Goal: Information Seeking & Learning: Learn about a topic

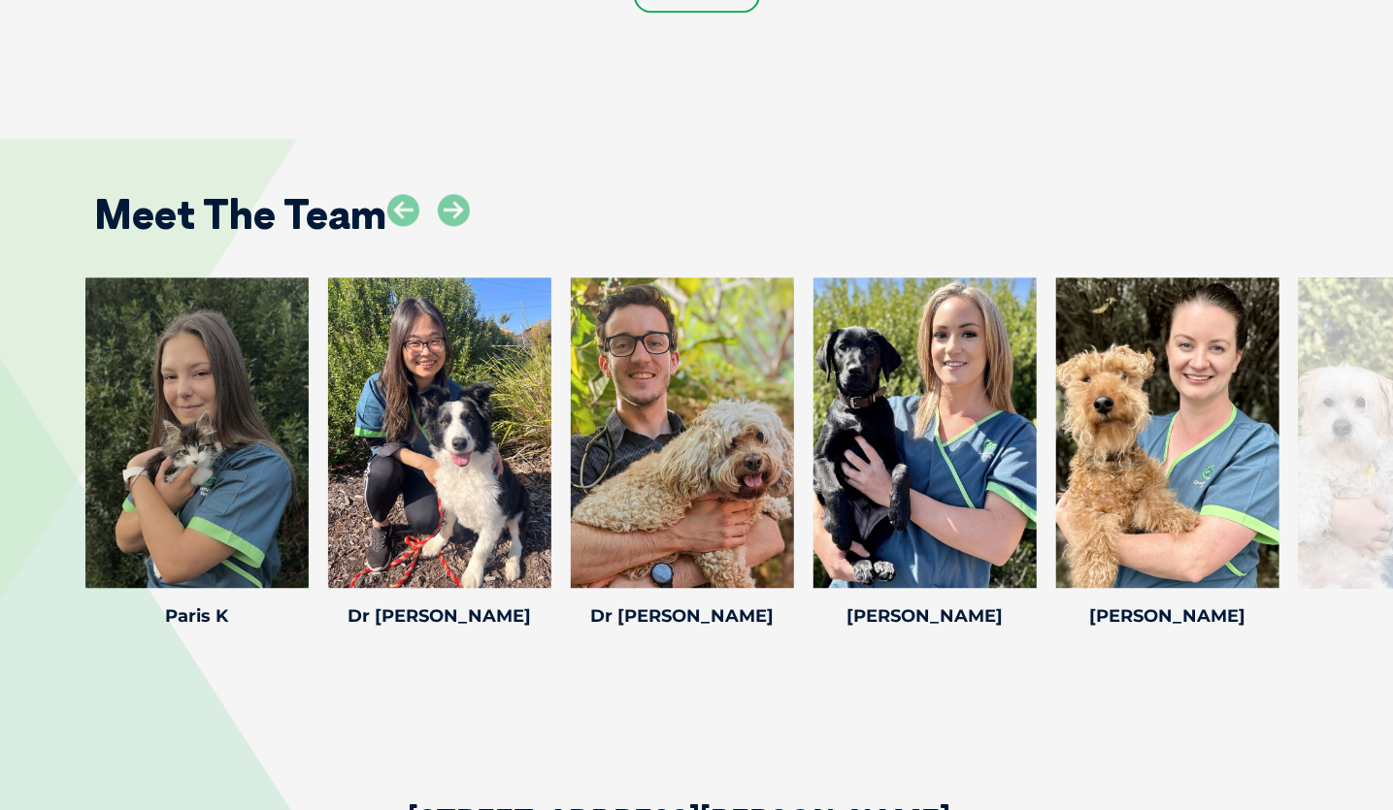
scroll to position [2626, 0]
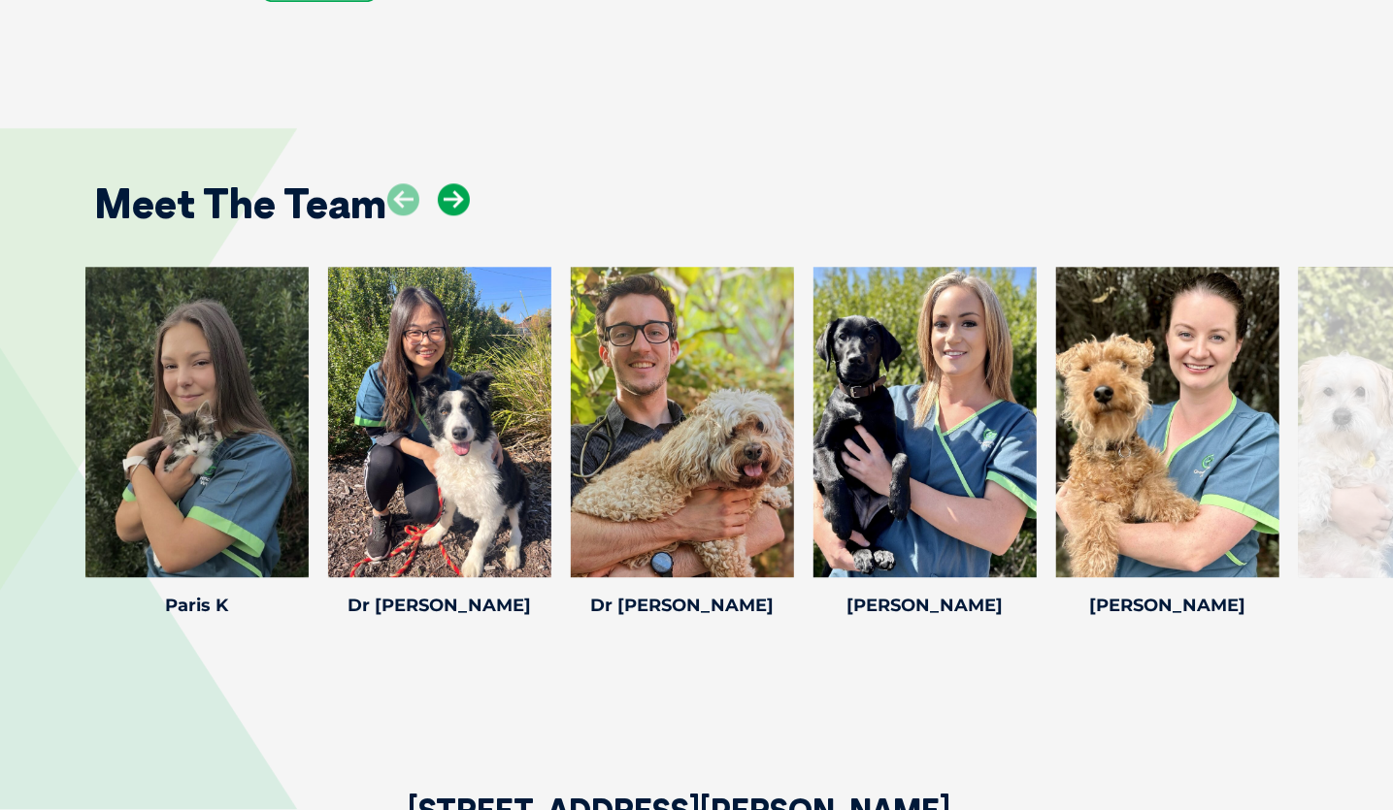
click at [447, 202] on icon at bounding box center [454, 199] width 32 height 32
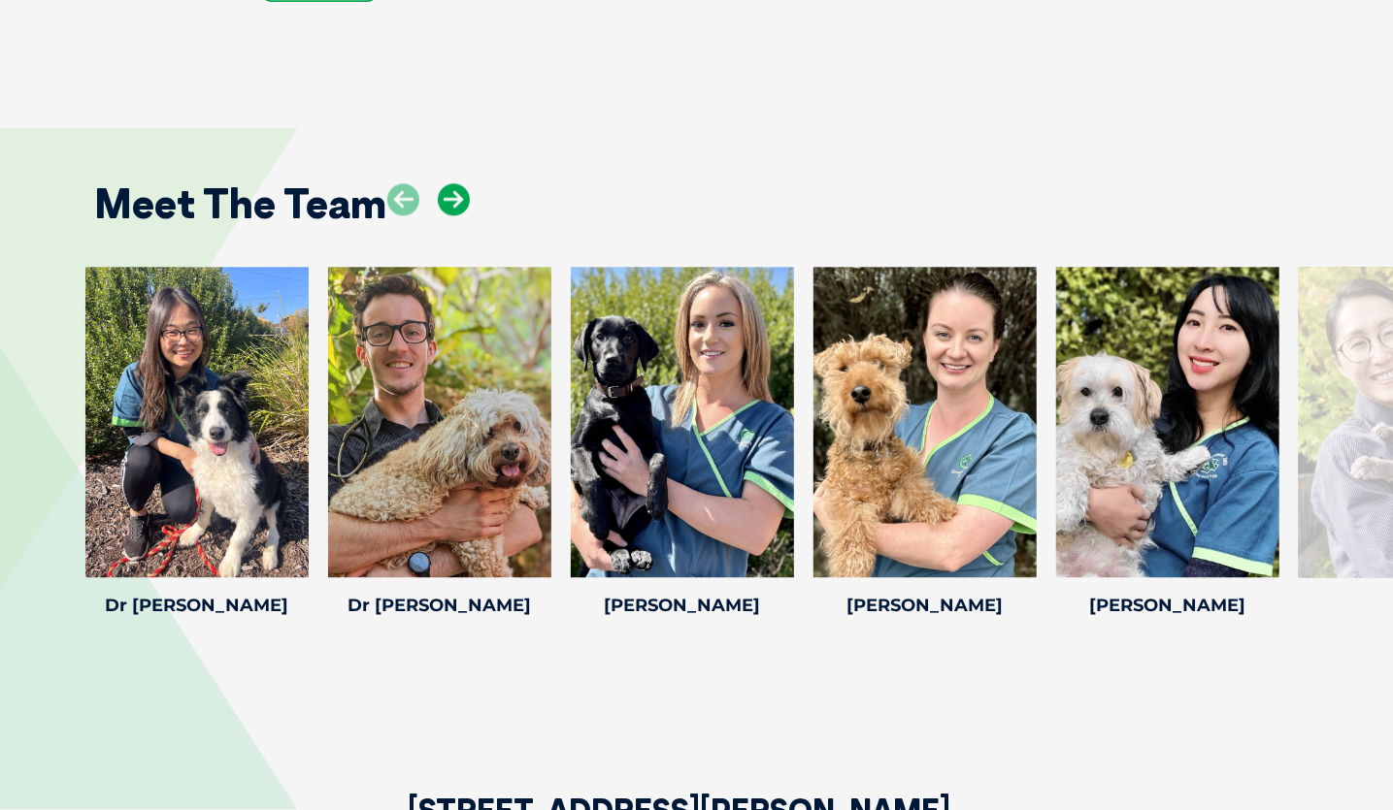
click at [447, 202] on icon at bounding box center [454, 199] width 32 height 32
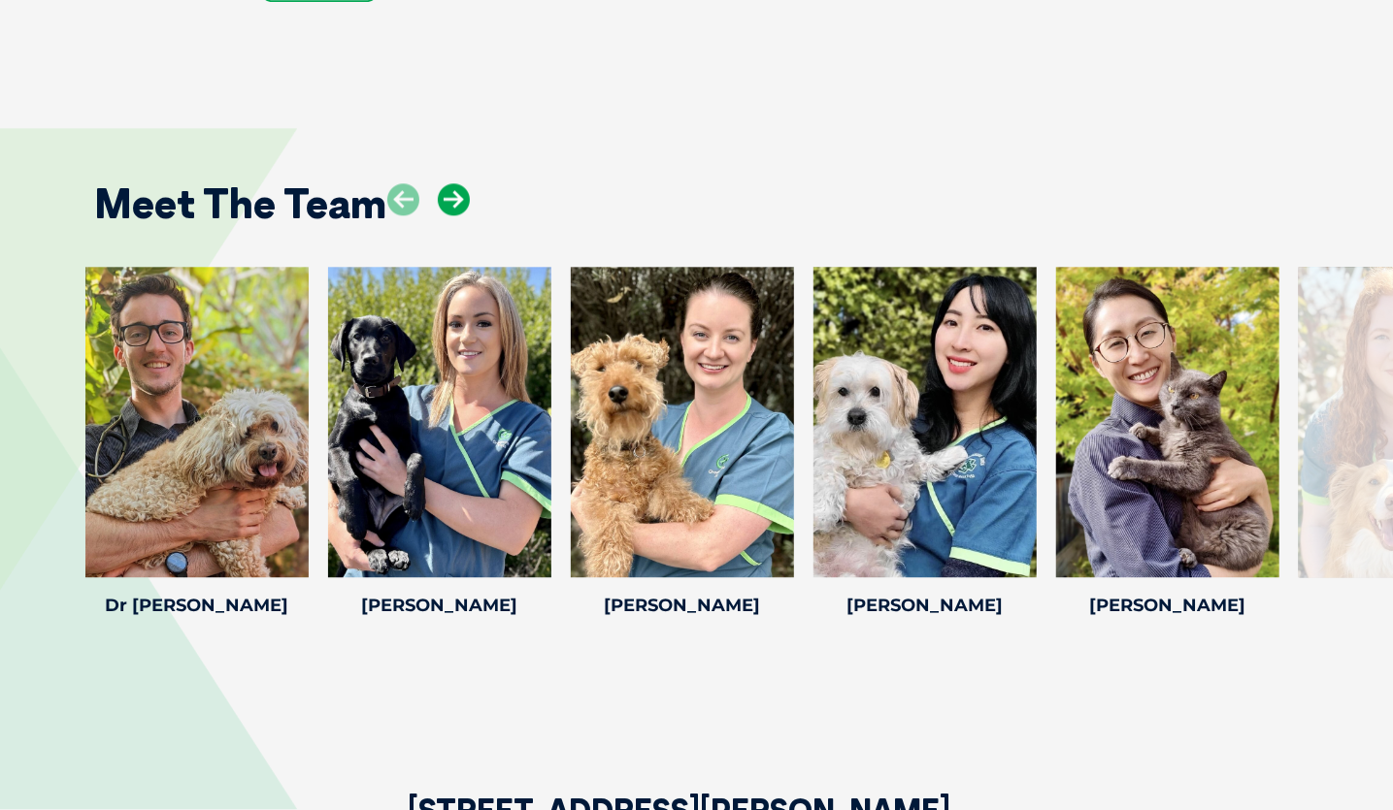
click at [447, 202] on icon at bounding box center [454, 199] width 32 height 32
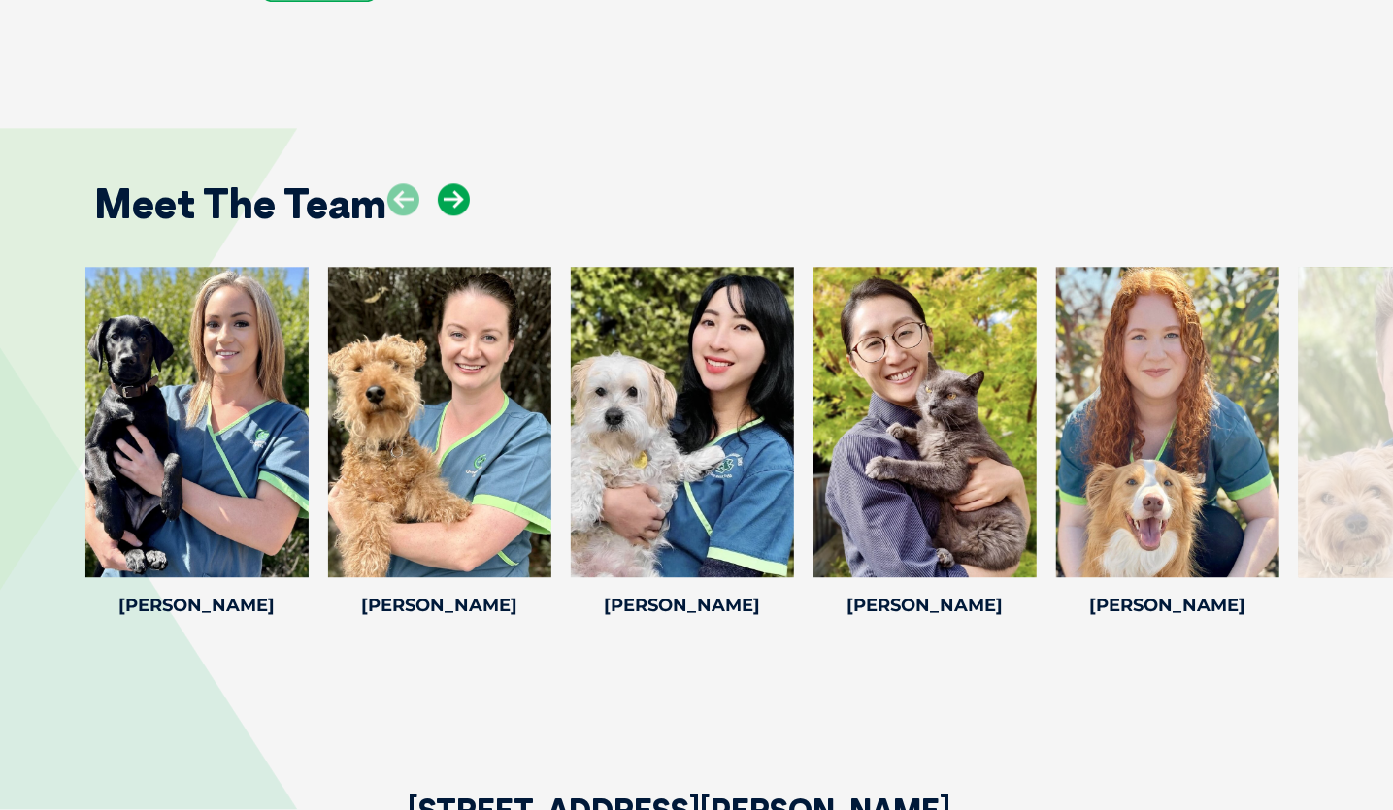
click at [447, 202] on icon at bounding box center [454, 199] width 32 height 32
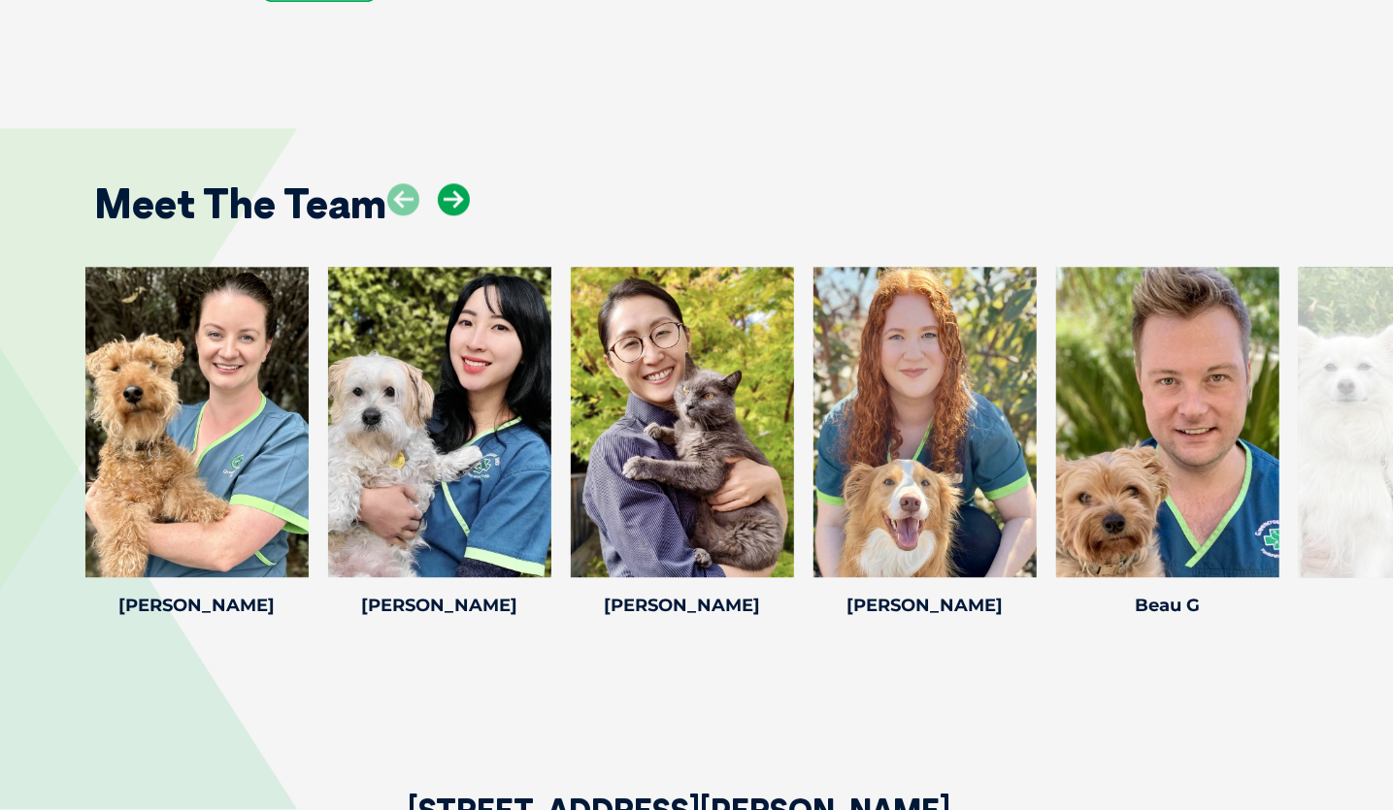
click at [447, 202] on icon at bounding box center [454, 199] width 32 height 32
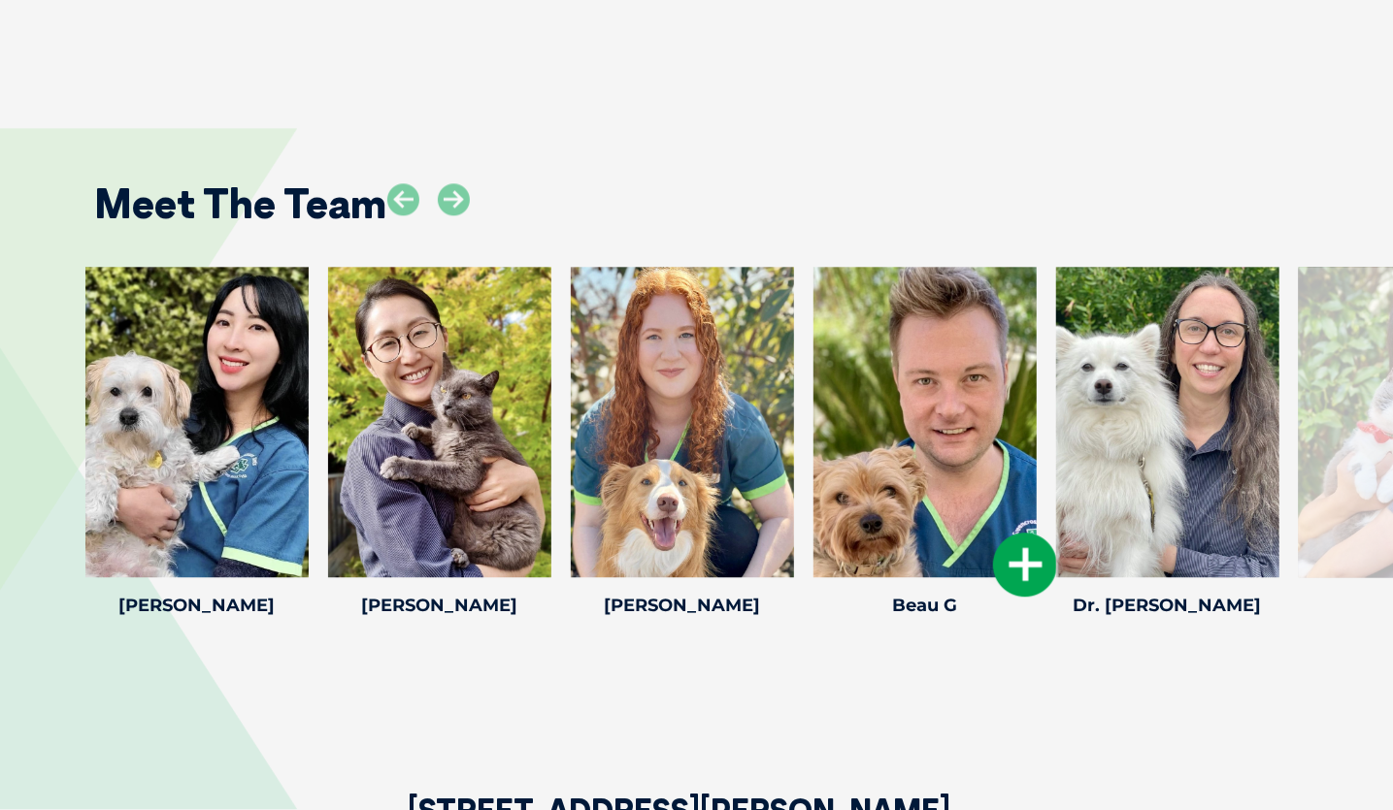
click at [915, 620] on div "Beau G Beau G Senior Veterinary Nurse Beau is our Senior Veterinary Nurse (Cert…" at bounding box center [924, 445] width 243 height 357
click at [892, 584] on div "Beau G Beau G Senior Veterinary Nurse Beau is our Senior Veterinary Nurse (Cert…" at bounding box center [924, 445] width 243 height 357
click at [901, 600] on h4 "Beau G" at bounding box center [924, 605] width 223 height 17
click at [1010, 573] on icon at bounding box center [1025, 565] width 64 height 64
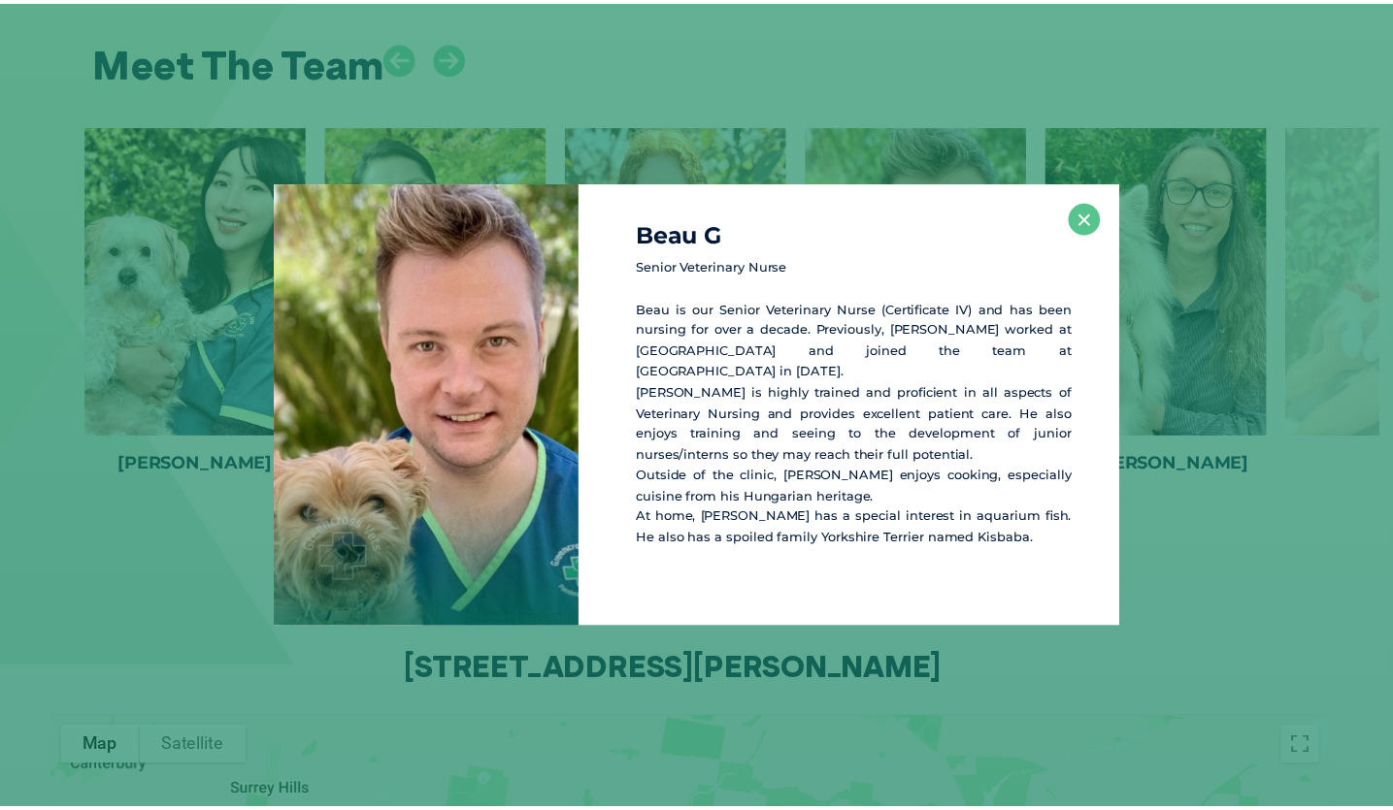
scroll to position [2783, 0]
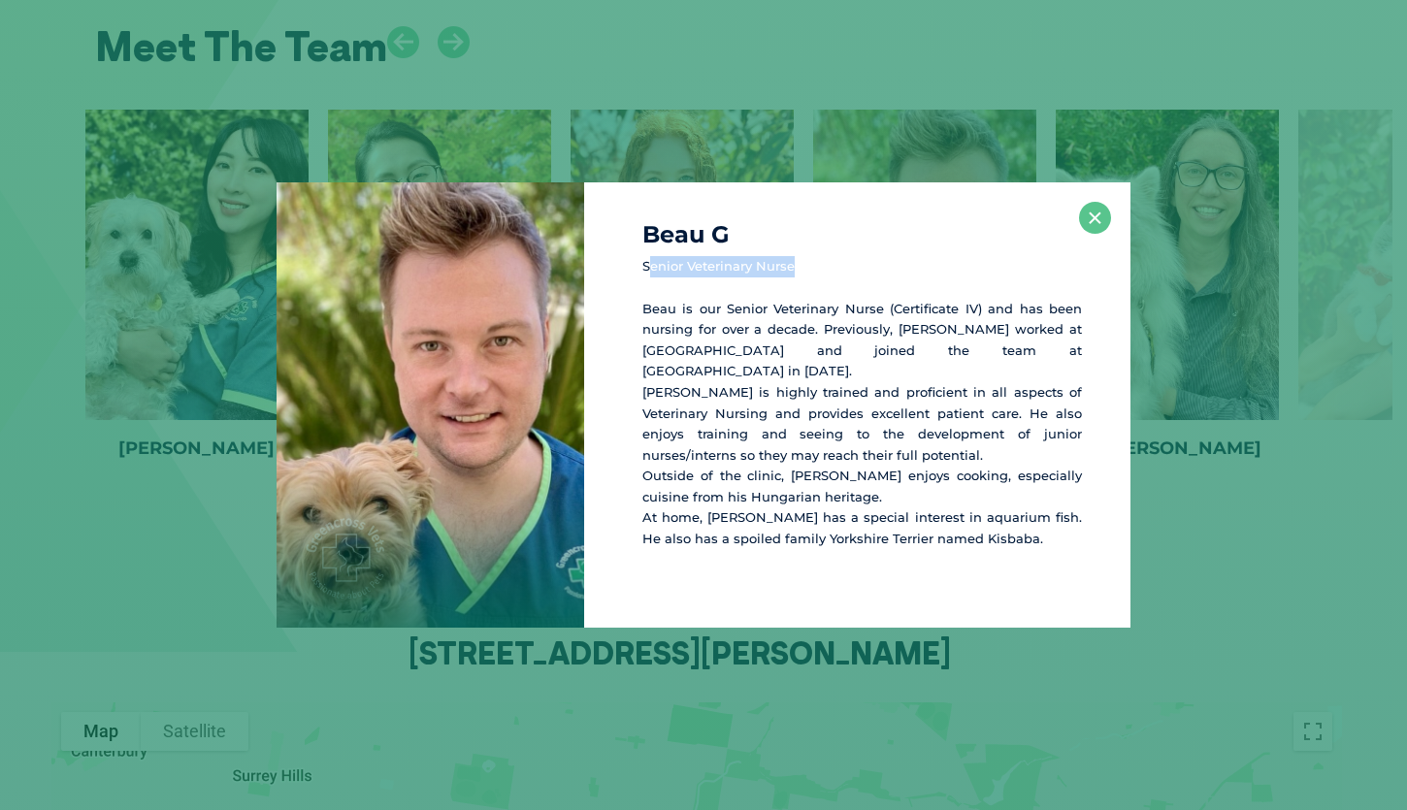
drag, startPoint x: 648, startPoint y: 279, endPoint x: 794, endPoint y: 273, distance: 145.7
click at [794, 273] on p "Senior Veterinary Nurse" at bounding box center [862, 266] width 440 height 21
drag, startPoint x: 791, startPoint y: 284, endPoint x: 641, endPoint y: 271, distance: 150.1
click at [641, 271] on div "Beau G Senior Veterinary Nurse Beau is our Senior Veterinary Nurse (Certificate…" at bounding box center [857, 404] width 546 height 444
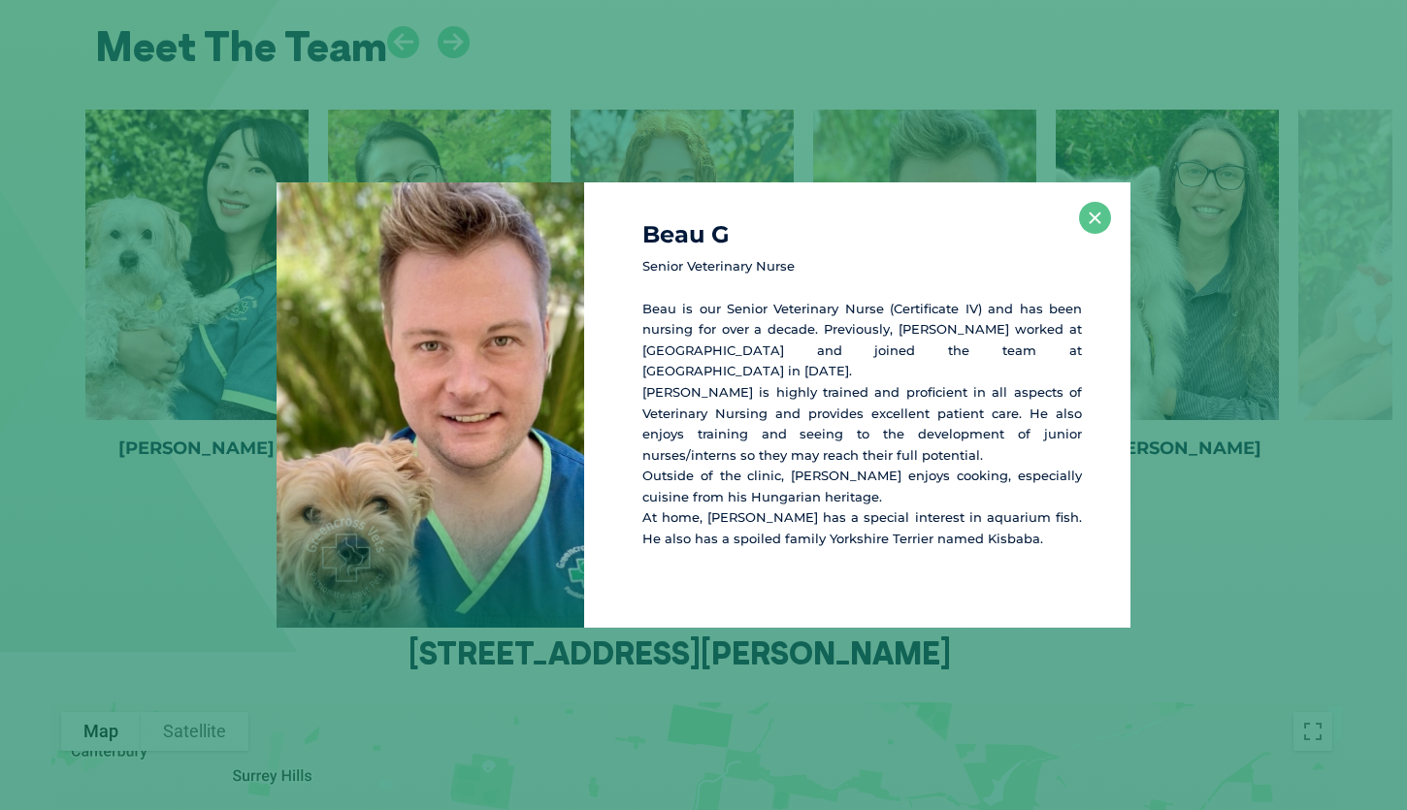
click at [1098, 246] on div "Beau G Senior Veterinary Nurse Beau is our Senior Veterinary Nurse (Certificate…" at bounding box center [857, 404] width 546 height 444
click at [1097, 234] on button "×" at bounding box center [1095, 218] width 32 height 32
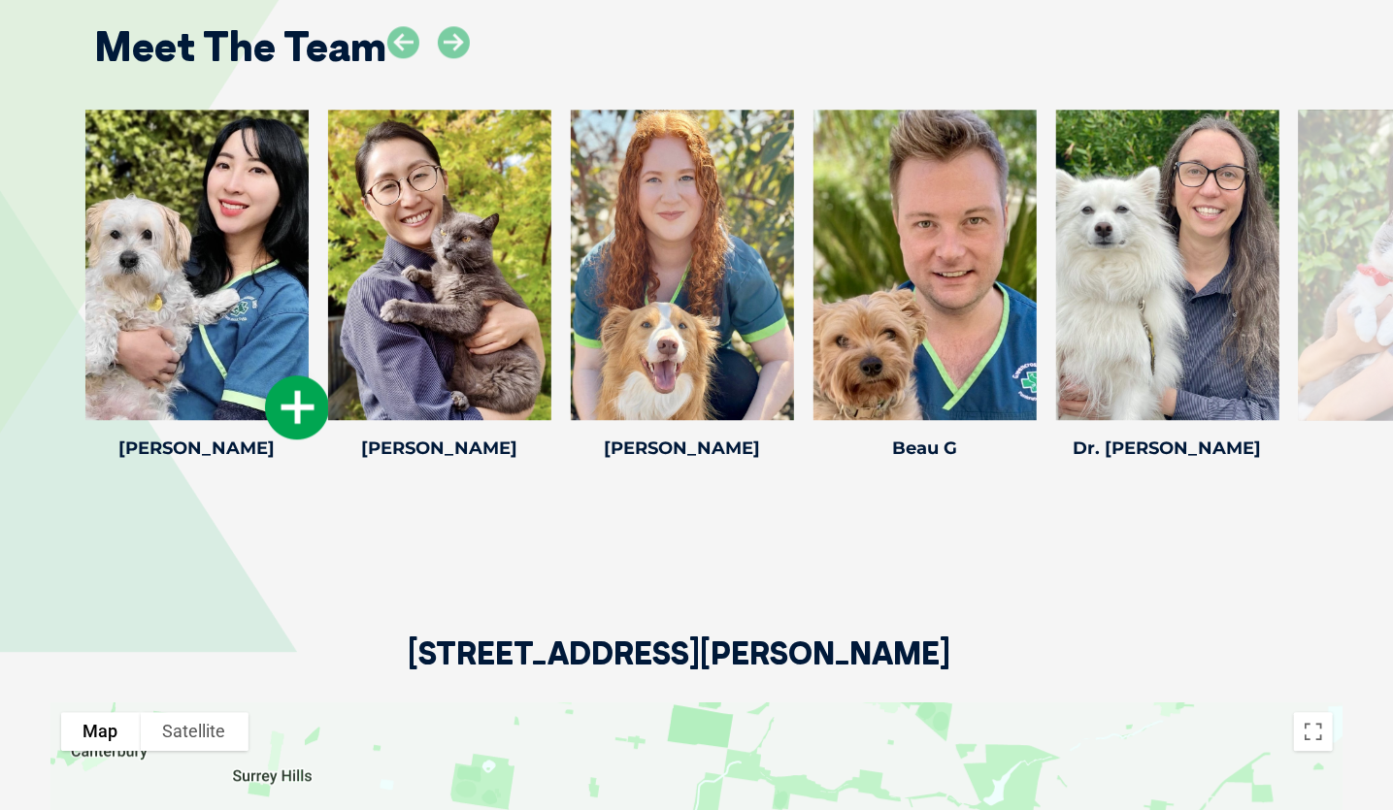
click at [284, 401] on icon at bounding box center [297, 408] width 64 height 64
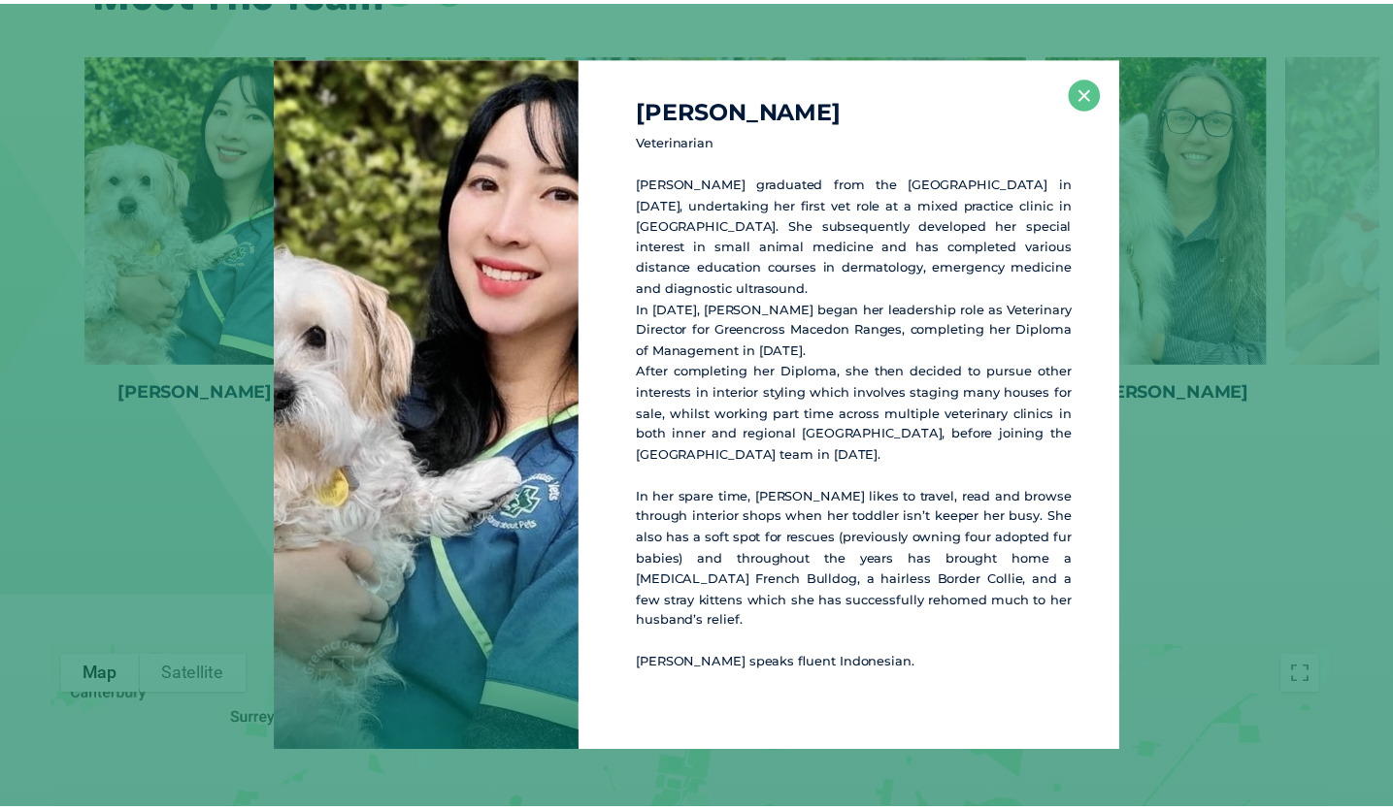
scroll to position [2841, 0]
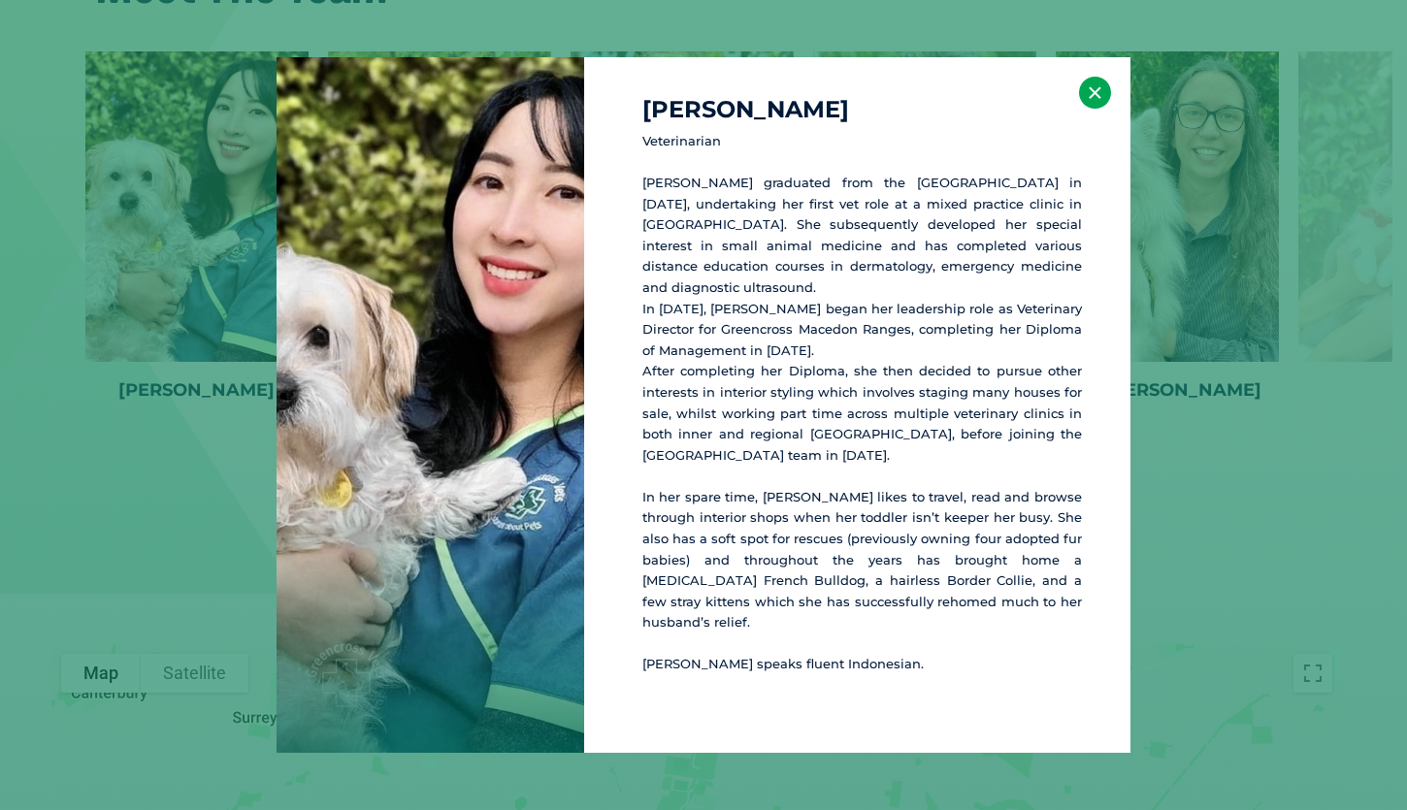
click at [1091, 105] on button "×" at bounding box center [1095, 93] width 32 height 32
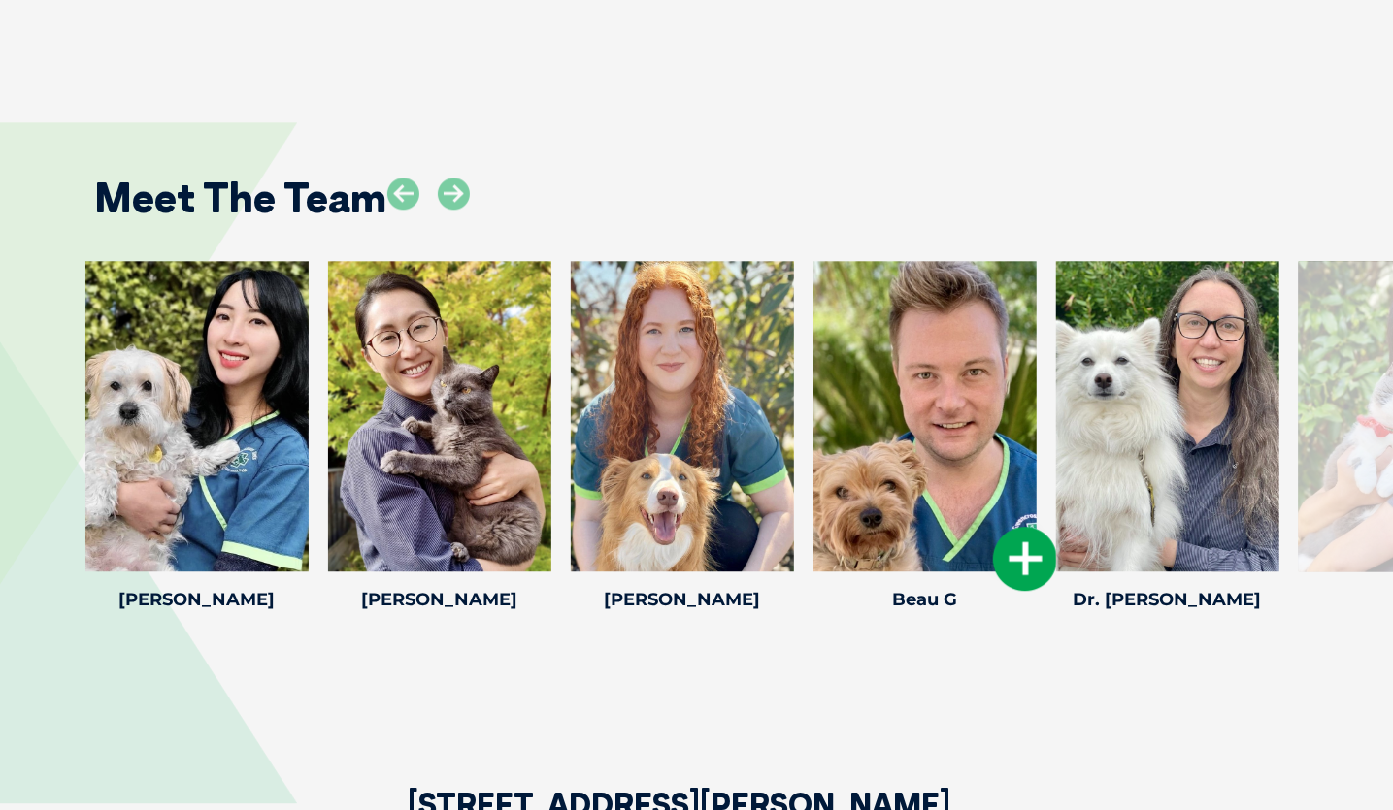
scroll to position [2631, 0]
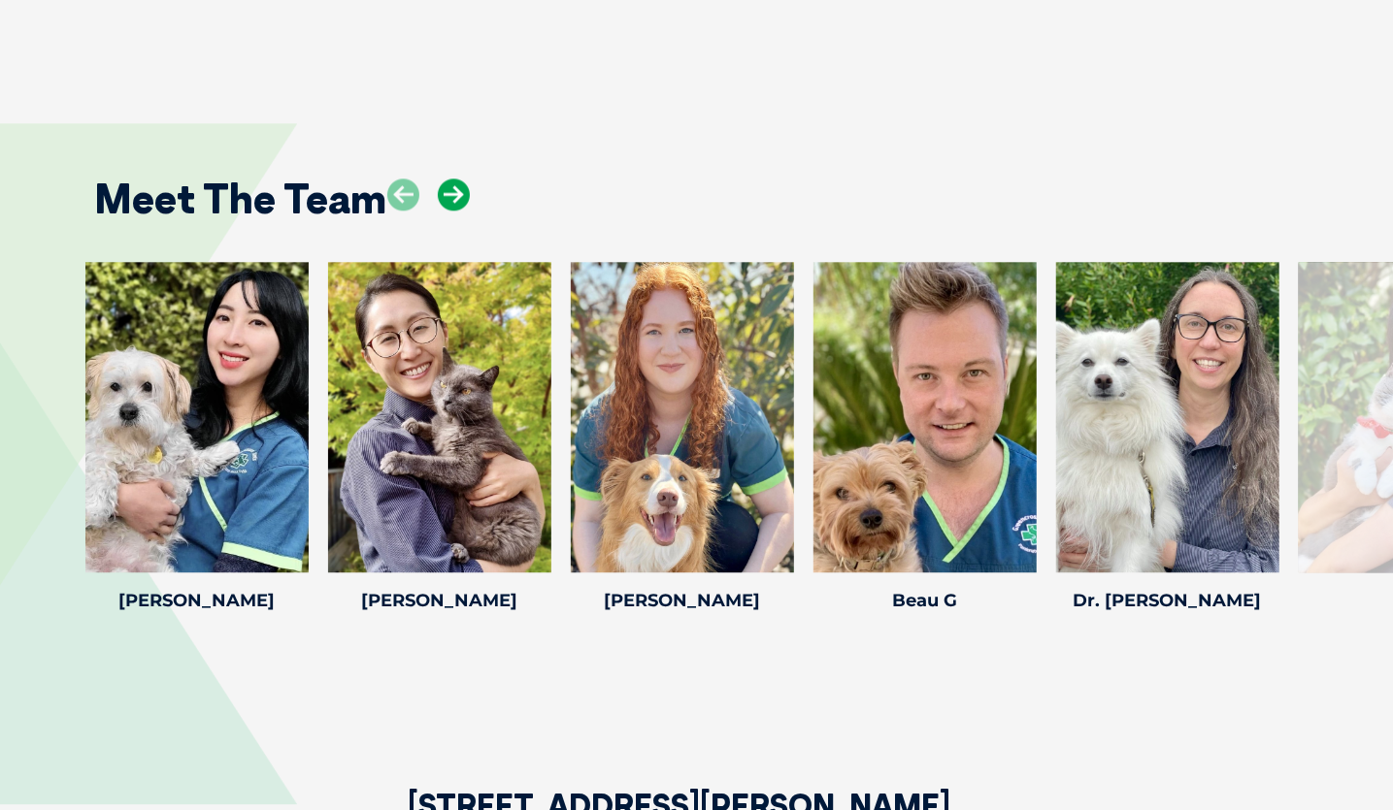
click at [460, 186] on icon at bounding box center [454, 195] width 32 height 32
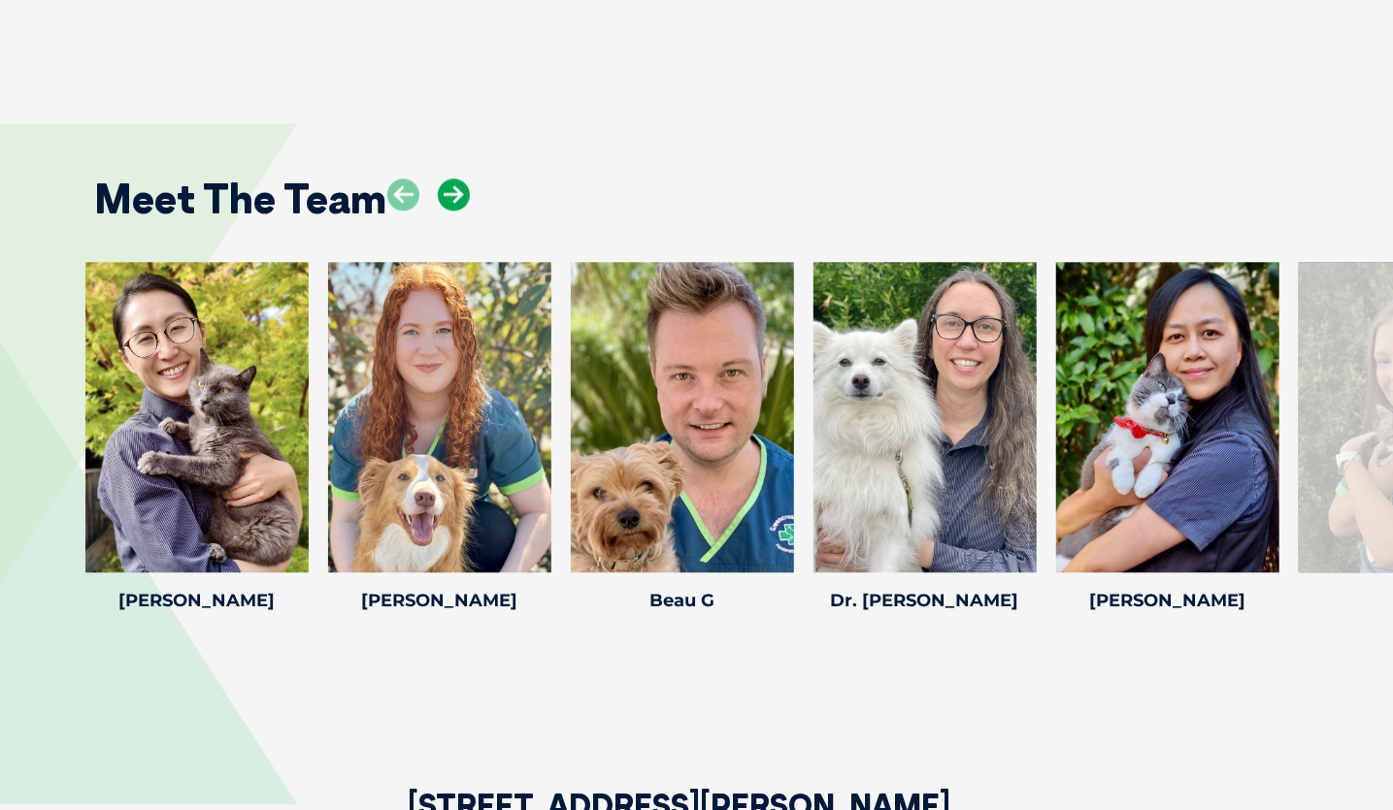
click at [460, 186] on icon at bounding box center [454, 195] width 32 height 32
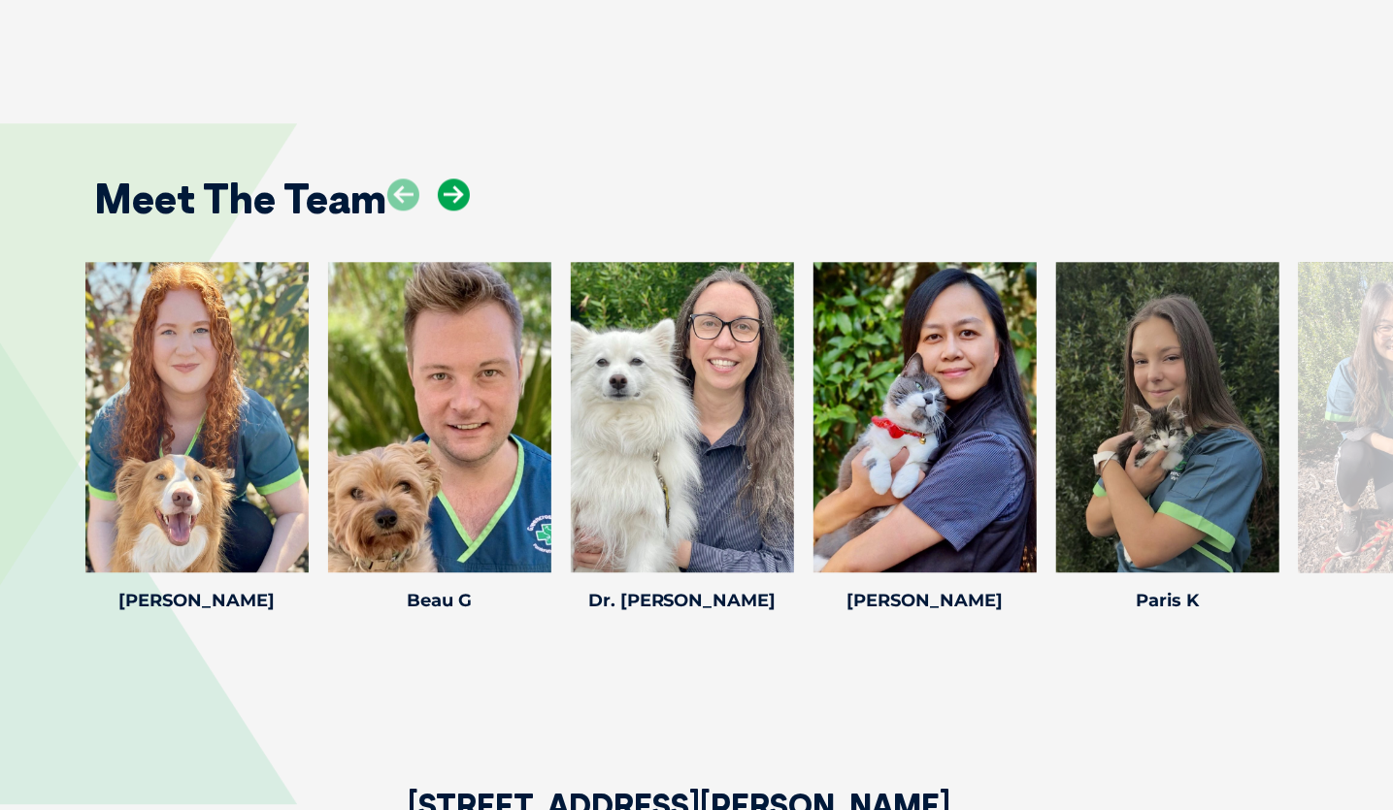
click at [460, 186] on icon at bounding box center [454, 195] width 32 height 32
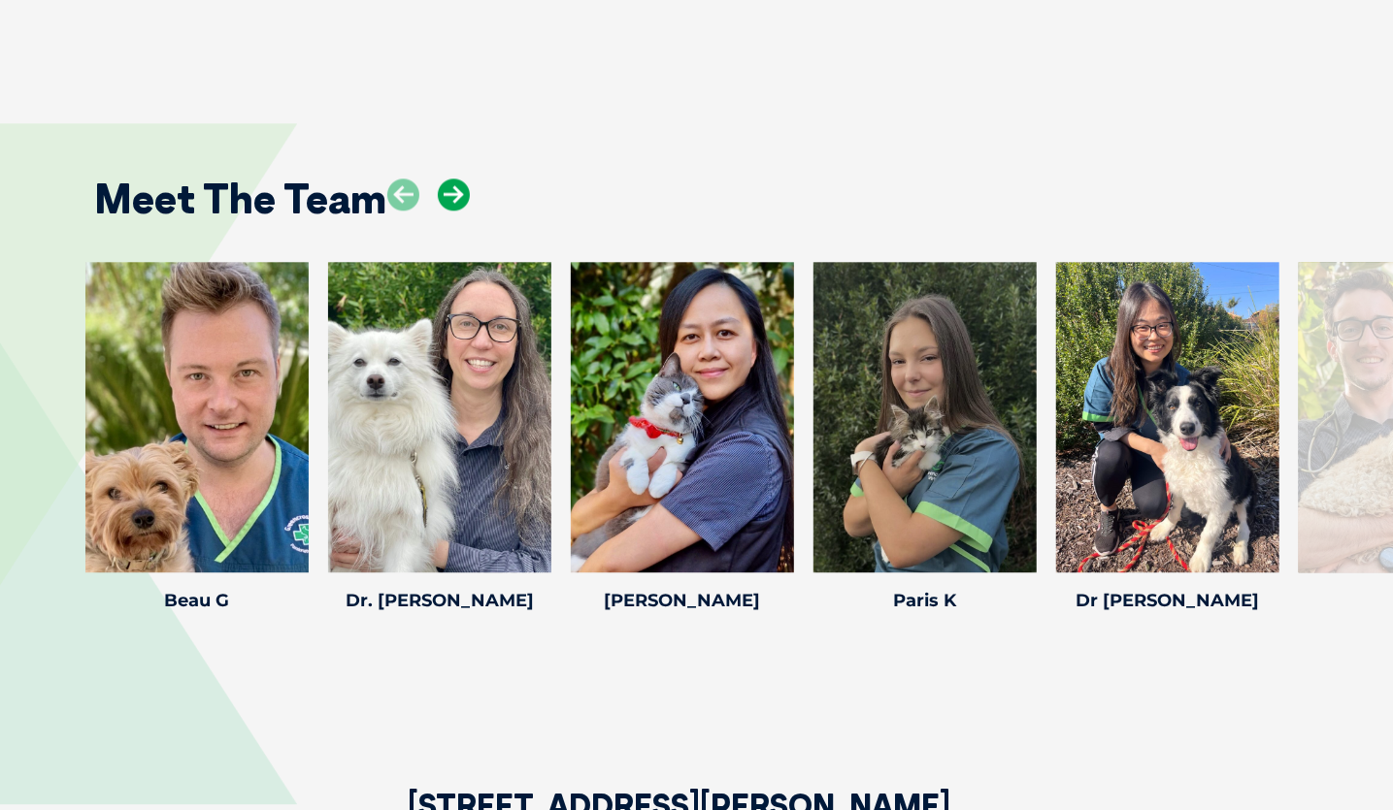
click at [460, 186] on icon at bounding box center [454, 195] width 32 height 32
